Goal: Information Seeking & Learning: Understand process/instructions

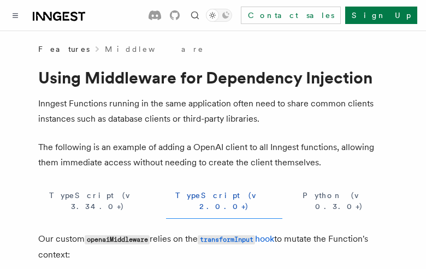
click at [75, 196] on button "TypeScript (v 3.34.0+)" at bounding box center [97, 202] width 119 height 36
click at [166, 196] on button "TypeScript (v 2.0.0+)" at bounding box center [224, 202] width 116 height 36
click at [291, 196] on button "Python (v 0.3.0+)" at bounding box center [339, 202] width 97 height 36
